Goal: Task Accomplishment & Management: Use online tool/utility

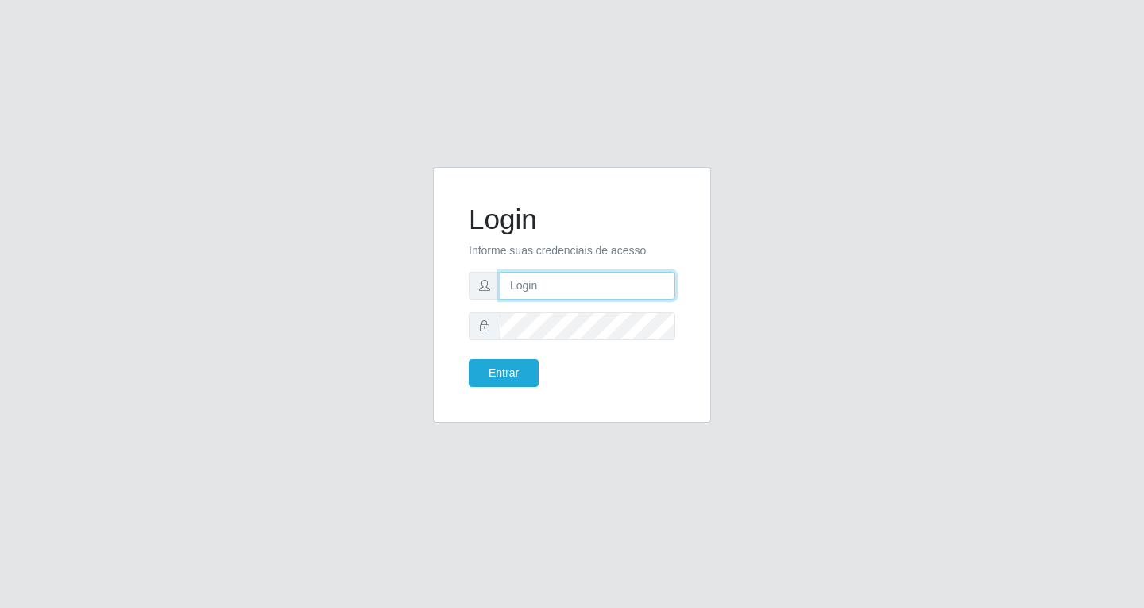
drag, startPoint x: 569, startPoint y: 288, endPoint x: 578, endPoint y: 290, distance: 9.8
click at [570, 288] on input "text" at bounding box center [588, 286] width 176 height 28
type input "[EMAIL_ADDRESS][DOMAIN_NAME]"
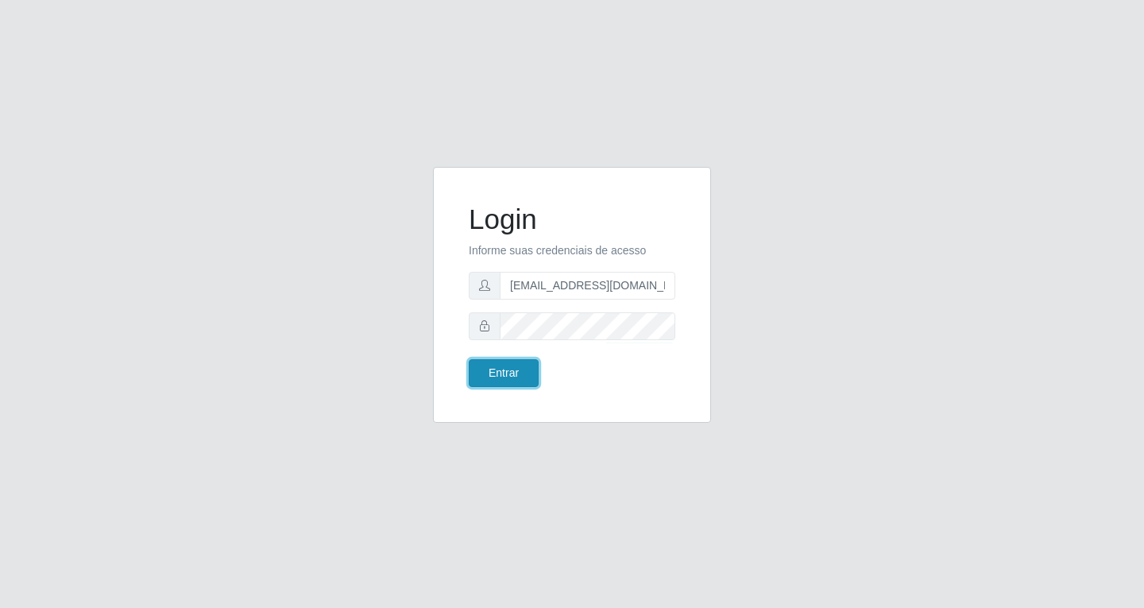
click at [486, 377] on button "Entrar" at bounding box center [504, 373] width 70 height 28
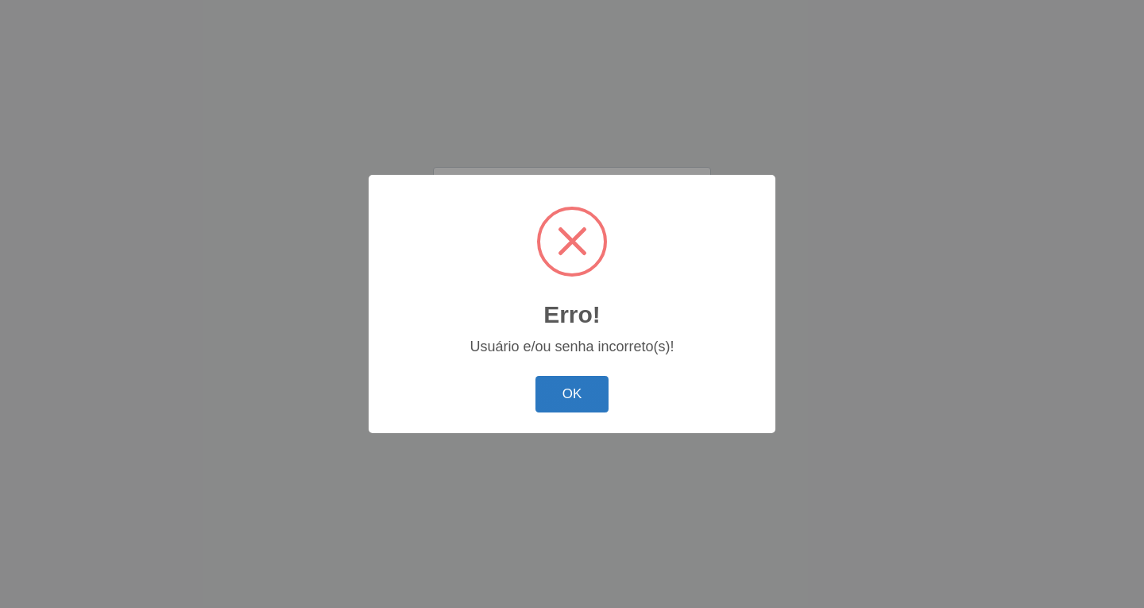
click at [567, 378] on button "OK" at bounding box center [572, 394] width 74 height 37
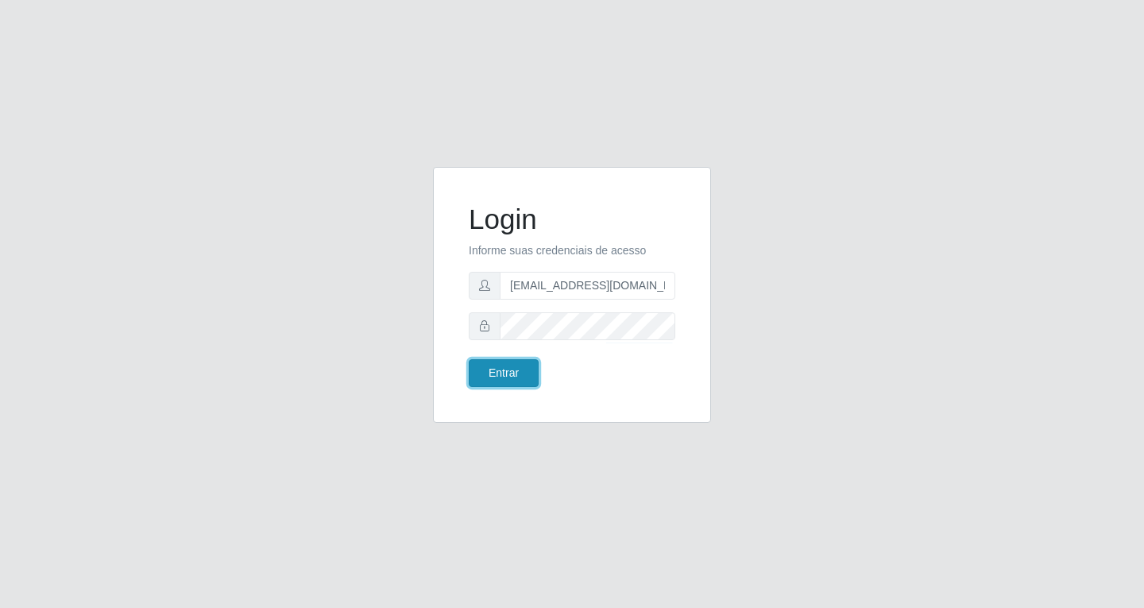
click at [520, 369] on button "Entrar" at bounding box center [504, 373] width 70 height 28
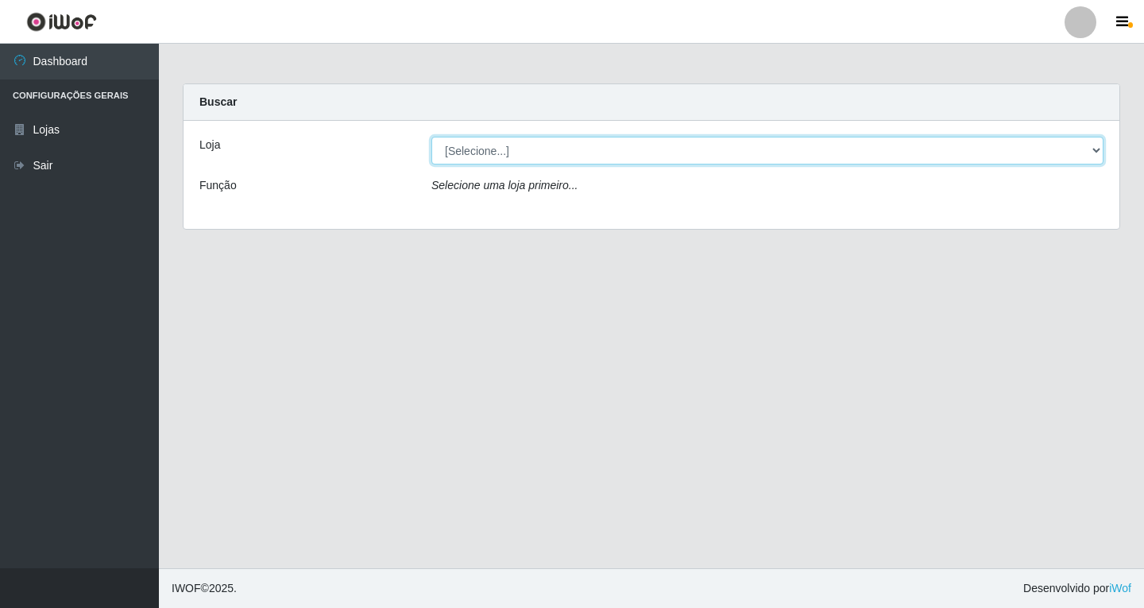
click at [512, 157] on select "[Selecione...] SuperFácil Atacado - [GEOGRAPHIC_DATA]" at bounding box center [767, 151] width 672 height 28
select select "503"
click at [431, 137] on select "[Selecione...] SuperFácil Atacado - [GEOGRAPHIC_DATA]" at bounding box center [767, 151] width 672 height 28
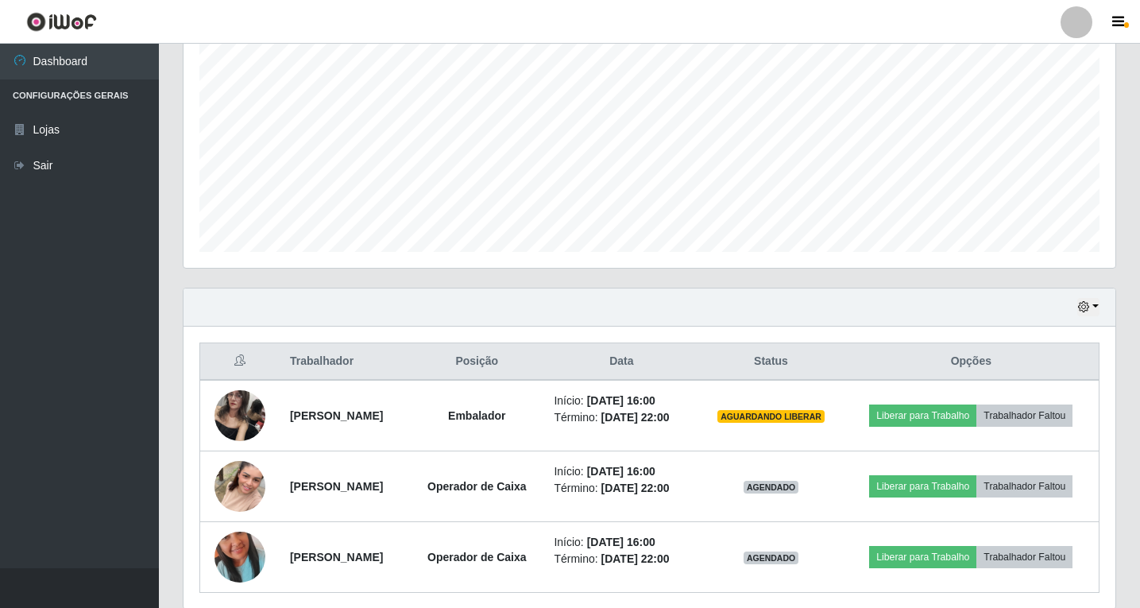
scroll to position [377, 0]
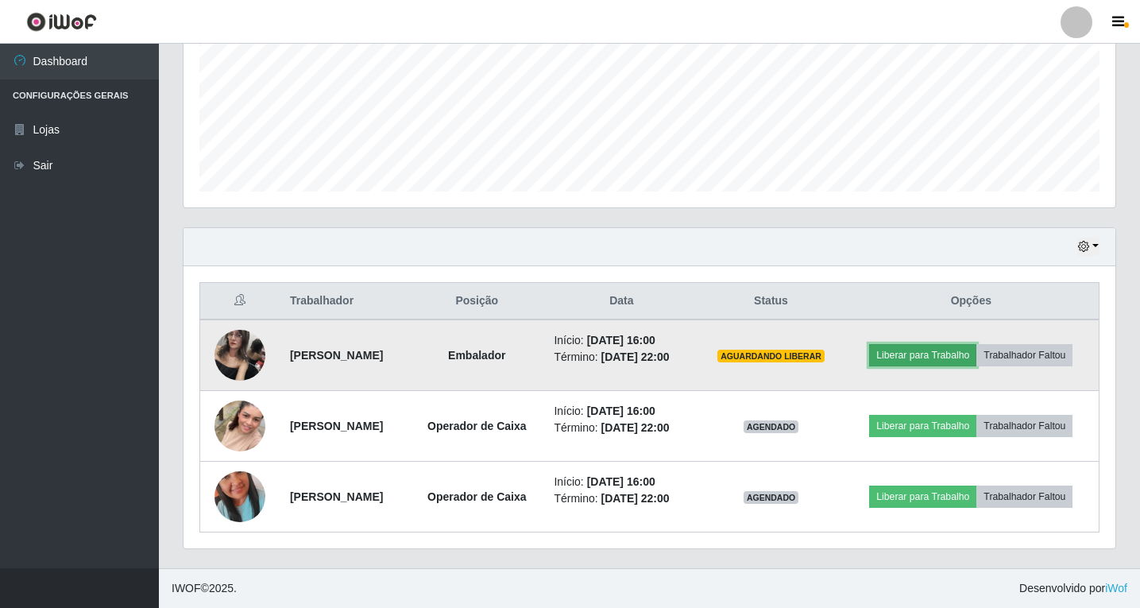
click at [930, 357] on button "Liberar para Trabalho" at bounding box center [922, 355] width 107 height 22
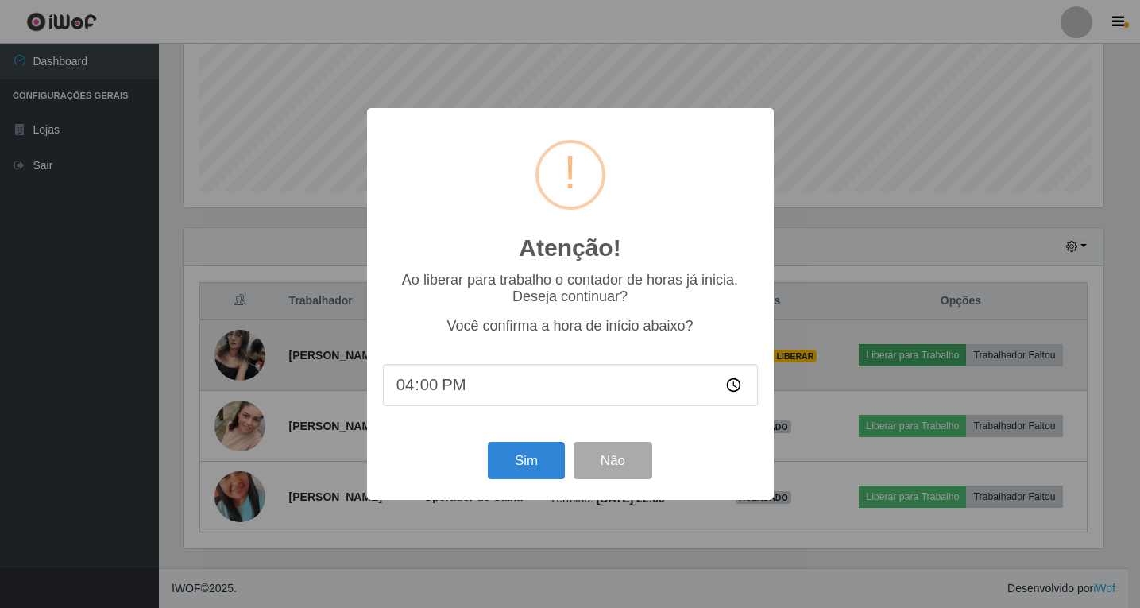
scroll to position [330, 924]
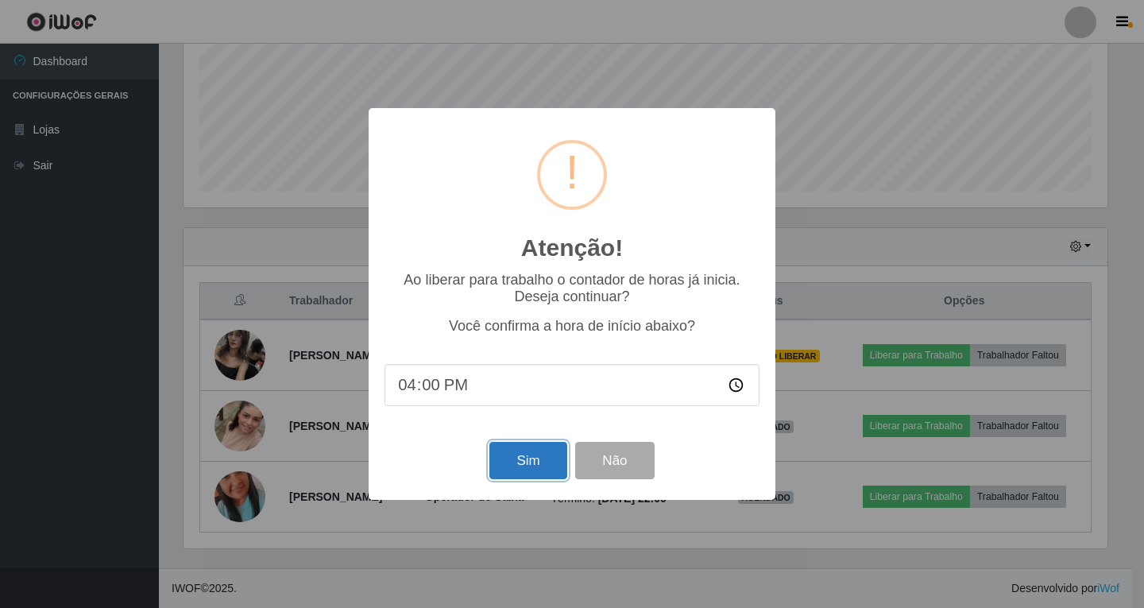
click at [523, 463] on button "Sim" at bounding box center [527, 460] width 77 height 37
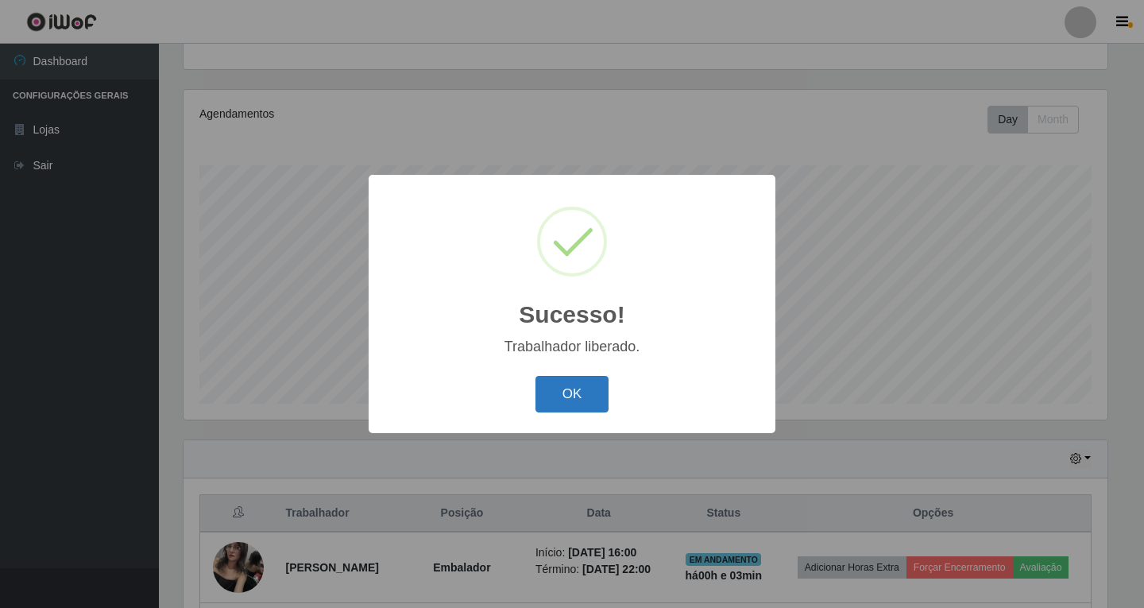
click at [572, 395] on button "OK" at bounding box center [572, 394] width 74 height 37
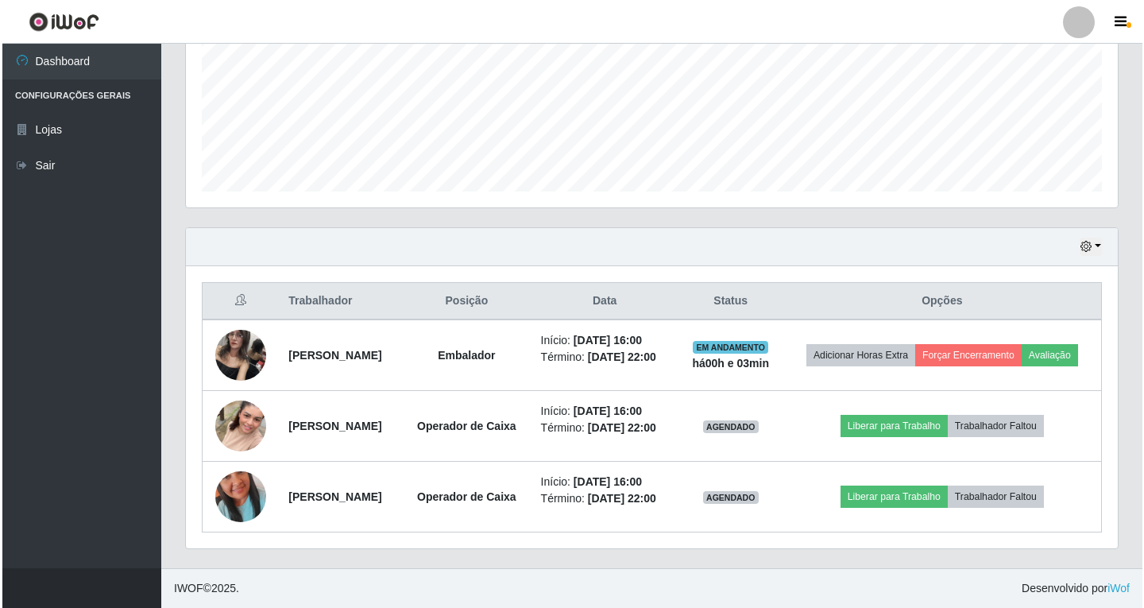
scroll to position [412, 0]
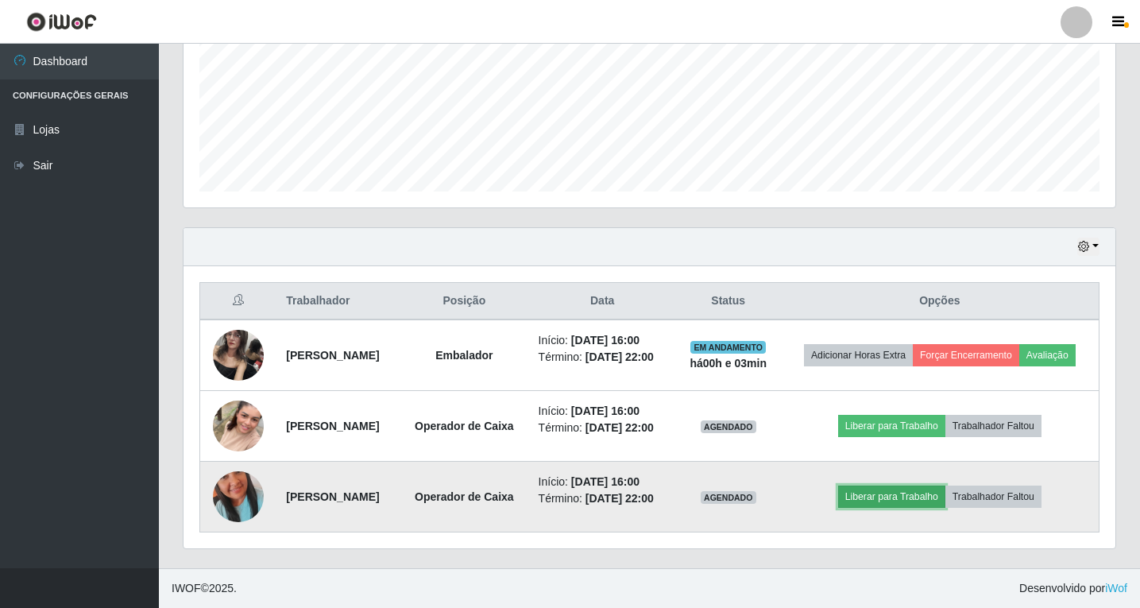
click at [904, 490] on button "Liberar para Trabalho" at bounding box center [891, 496] width 107 height 22
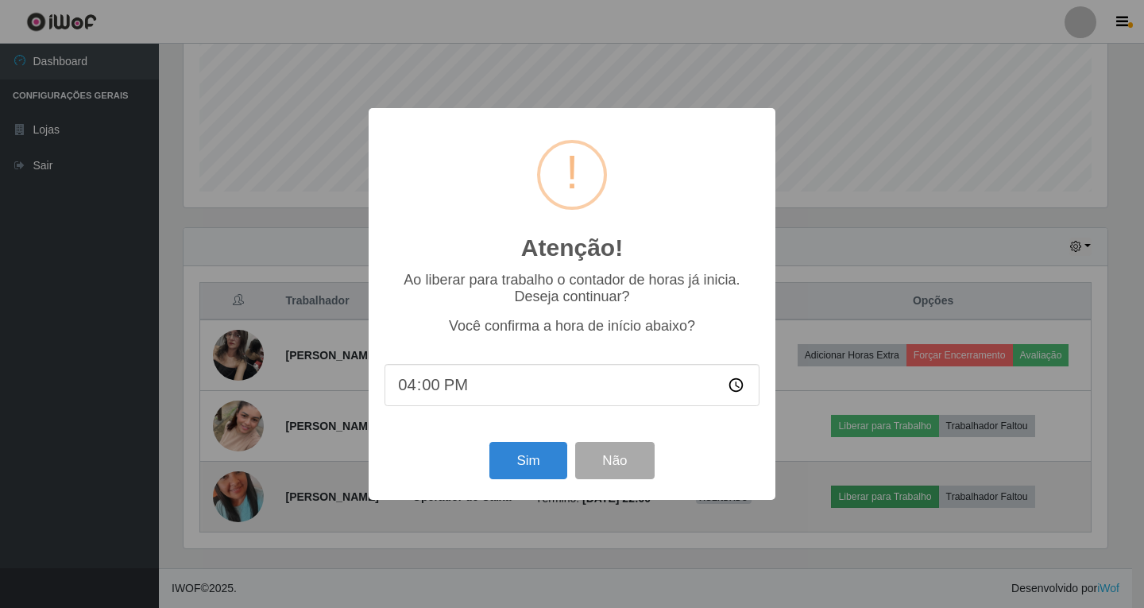
scroll to position [330, 924]
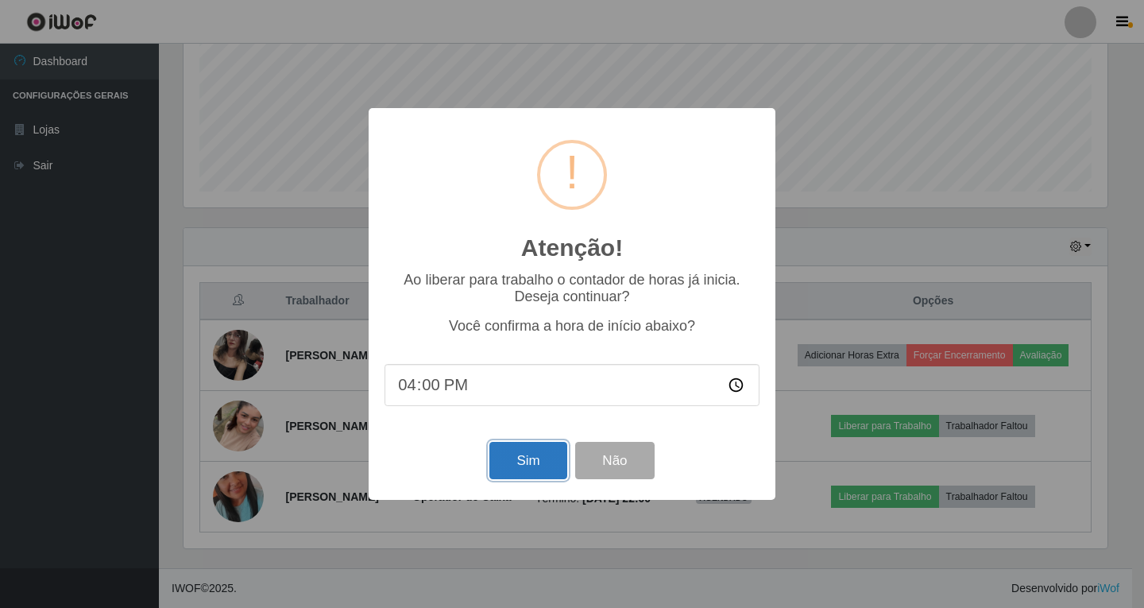
click at [543, 468] on button "Sim" at bounding box center [527, 460] width 77 height 37
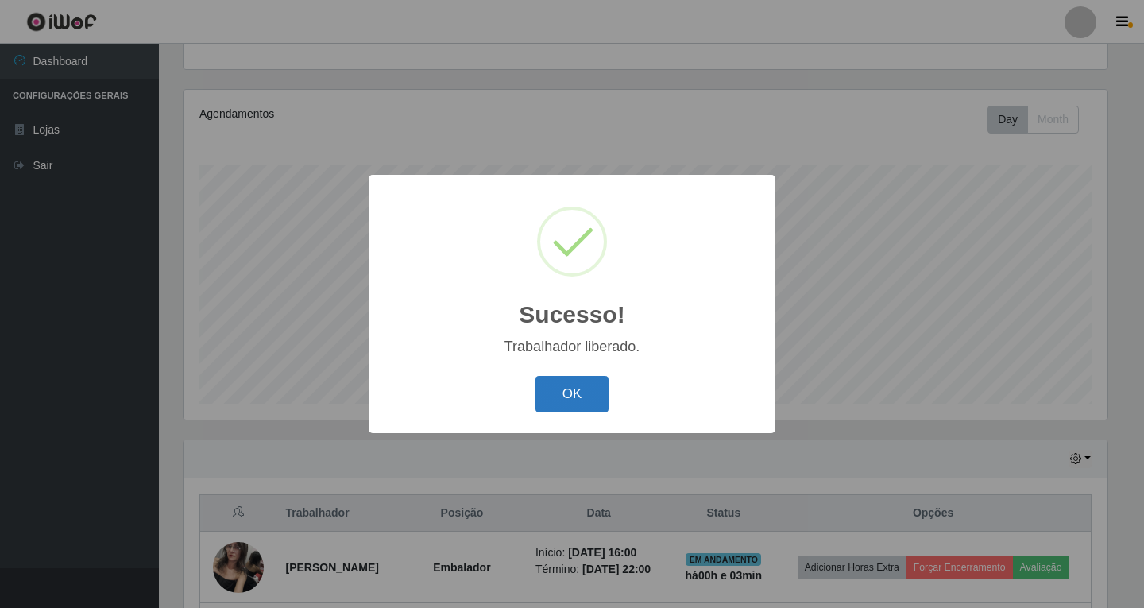
click at [569, 399] on button "OK" at bounding box center [572, 394] width 74 height 37
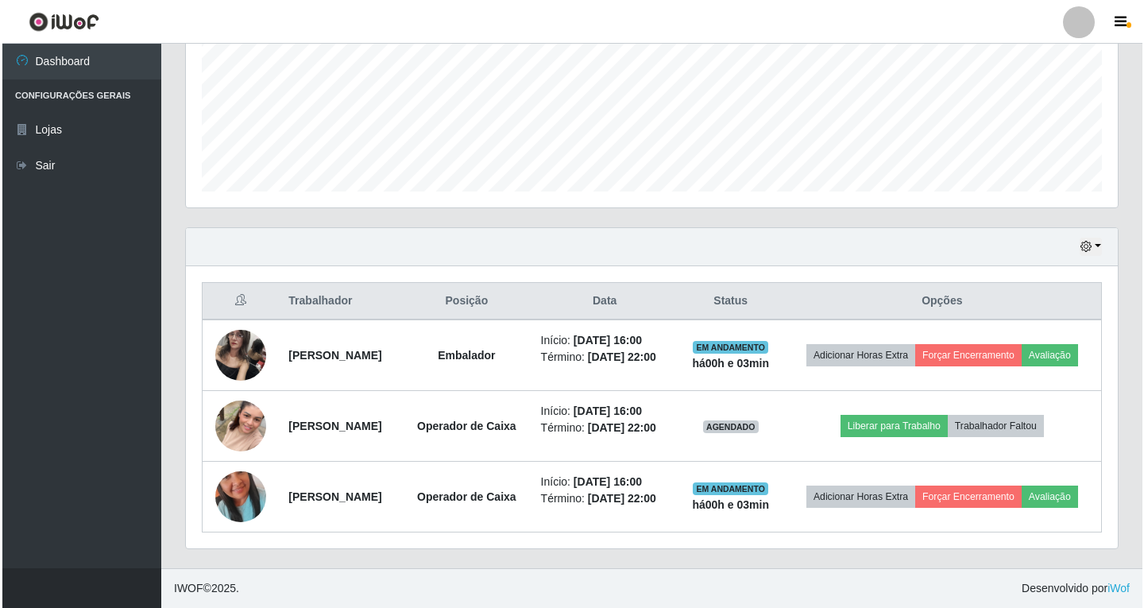
scroll to position [412, 0]
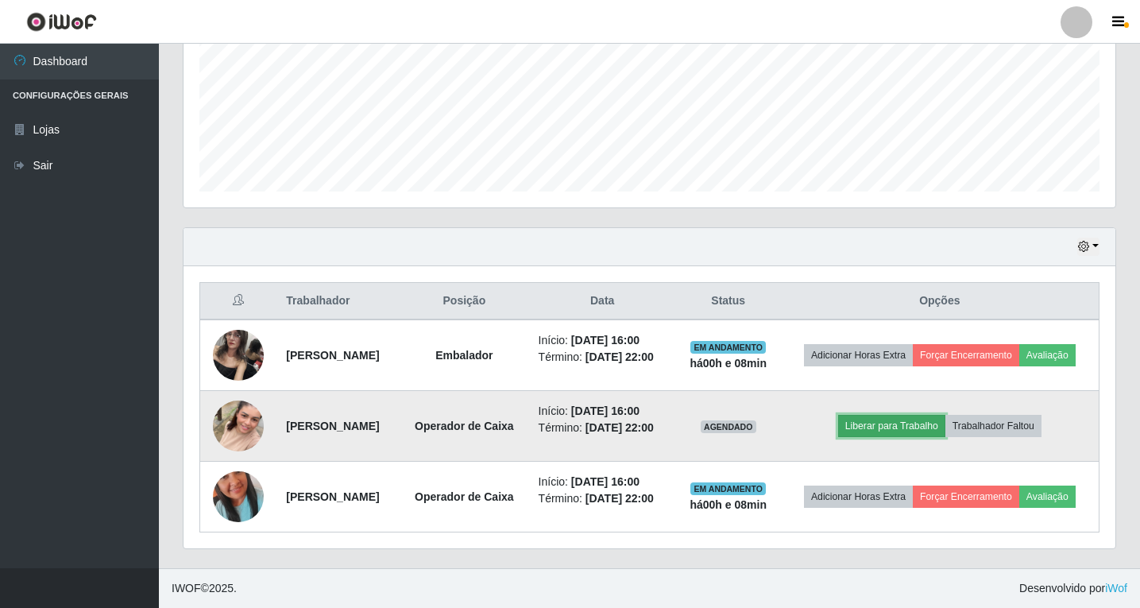
click at [921, 415] on button "Liberar para Trabalho" at bounding box center [891, 426] width 107 height 22
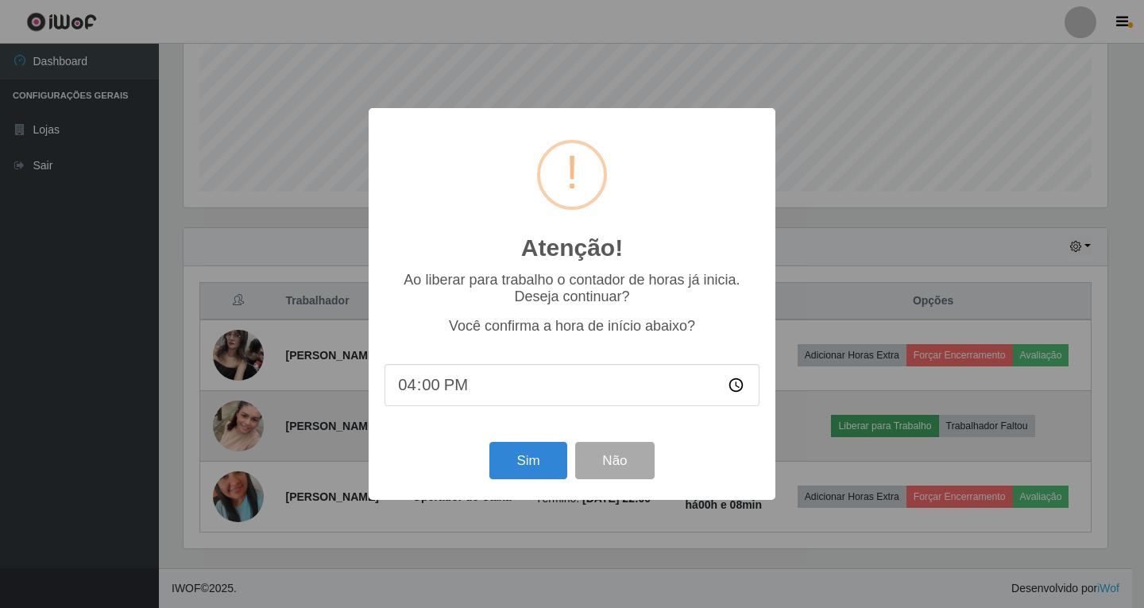
scroll to position [330, 924]
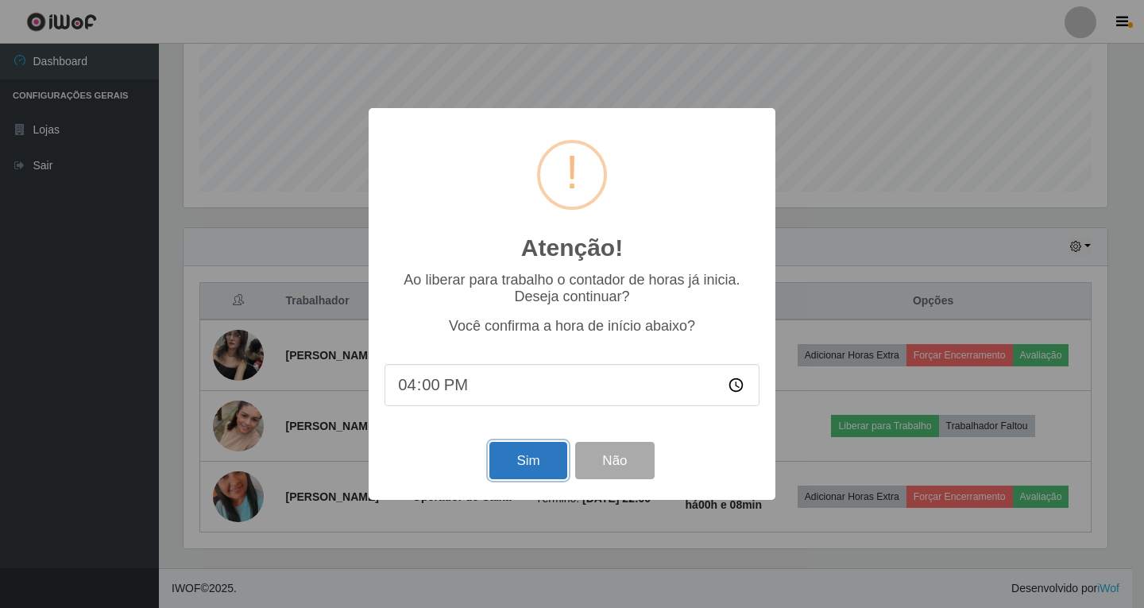
click at [532, 466] on button "Sim" at bounding box center [527, 460] width 77 height 37
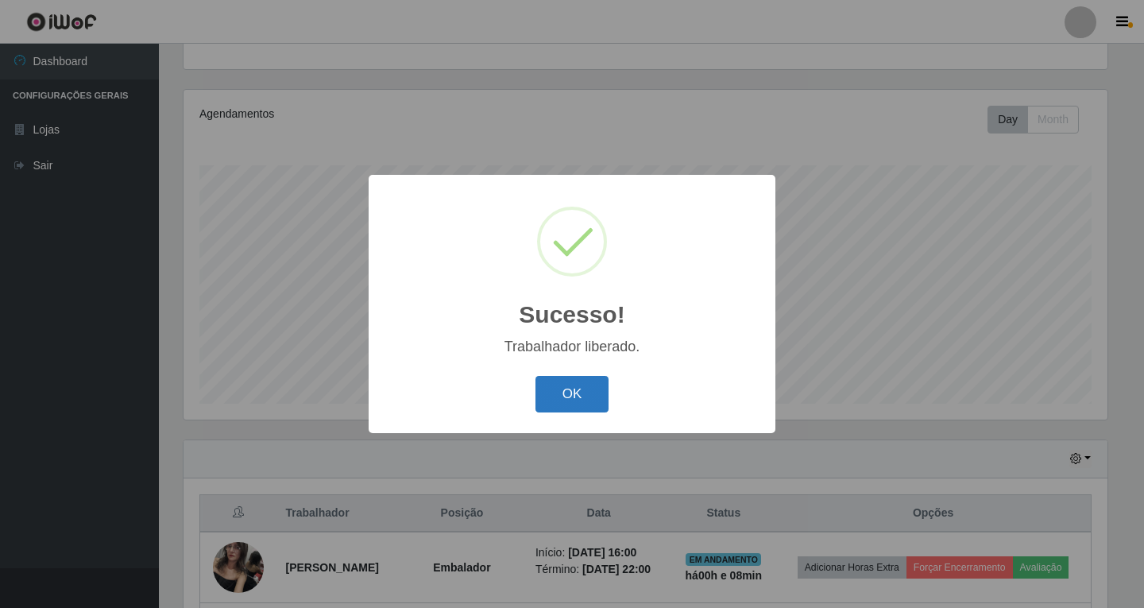
click at [574, 404] on button "OK" at bounding box center [572, 394] width 74 height 37
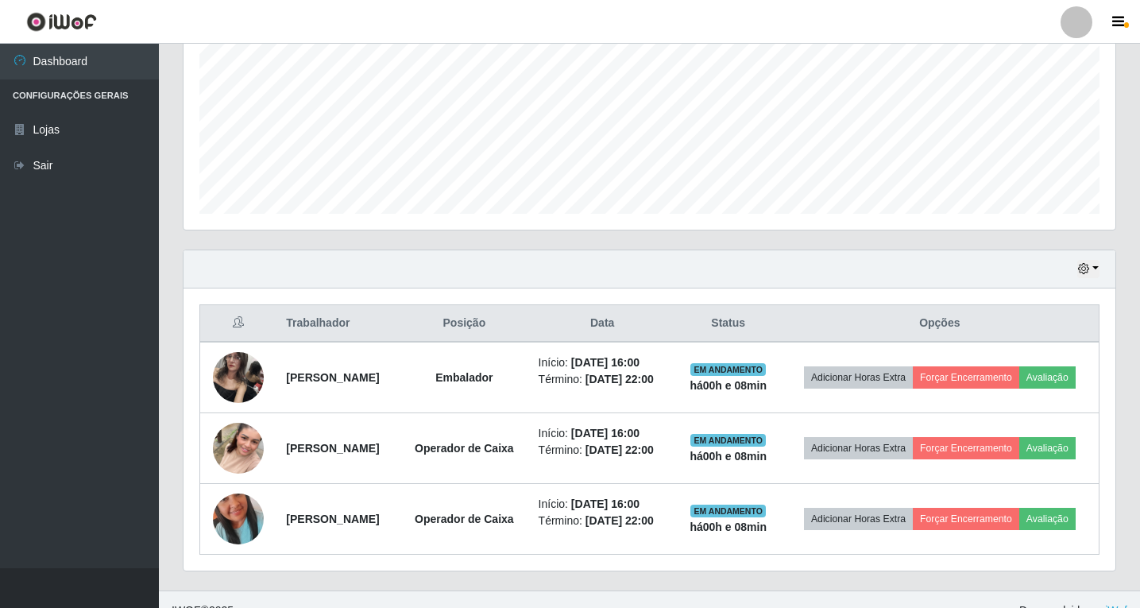
scroll to position [412, 0]
